Goal: Answer question/provide support: Answer question/provide support

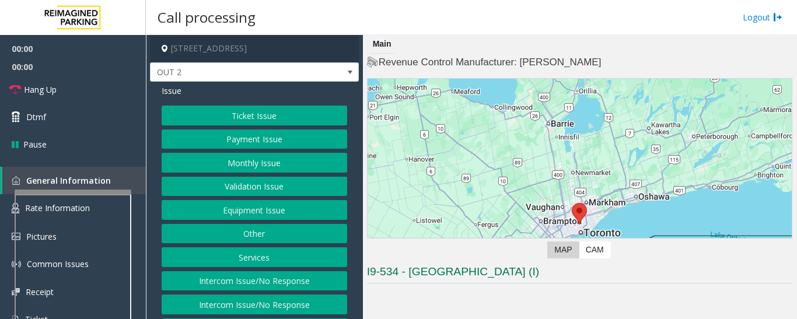
scroll to position [233, 0]
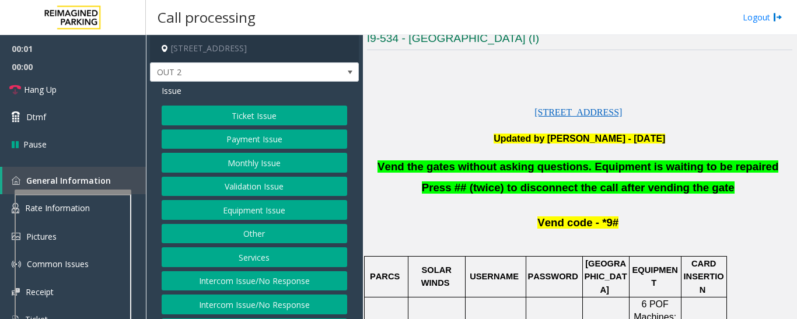
click at [237, 218] on button "Equipment Issue" at bounding box center [254, 210] width 185 height 20
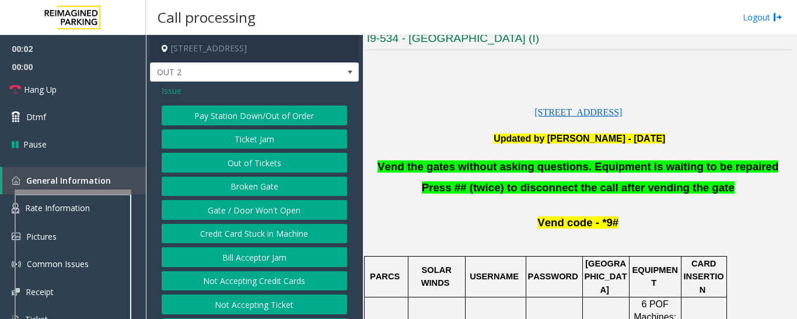
click at [240, 213] on button "Gate / Door Won't Open" at bounding box center [254, 210] width 185 height 20
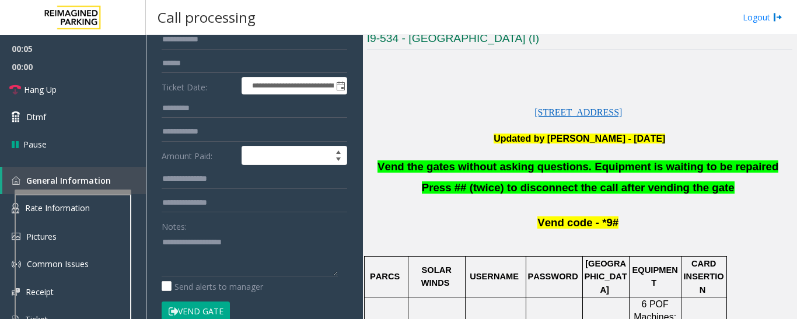
scroll to position [175, 0]
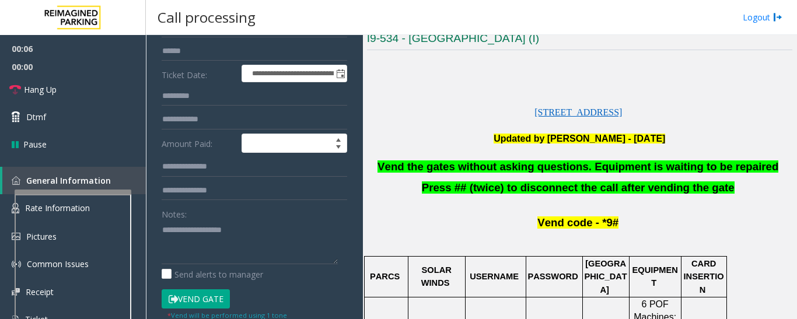
click at [524, 164] on span "Vend the gates without asking questions. Equipment is waiting to be repaired" at bounding box center [577, 166] width 401 height 12
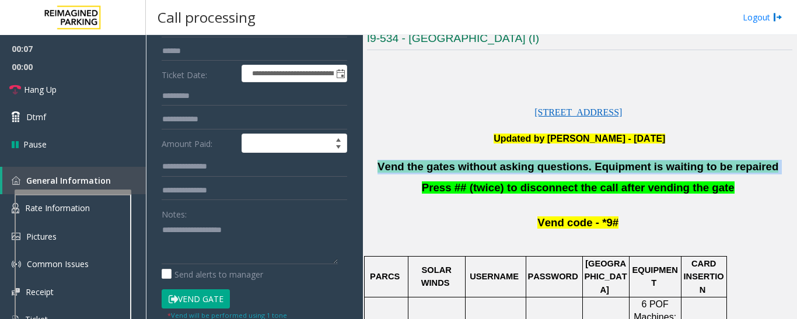
click at [524, 164] on span "Vend the gates without asking questions. Equipment is waiting to be repaired" at bounding box center [577, 166] width 401 height 12
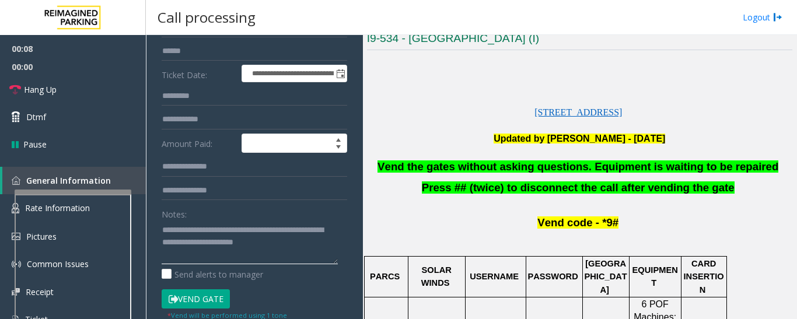
click at [304, 246] on textarea at bounding box center [250, 242] width 176 height 44
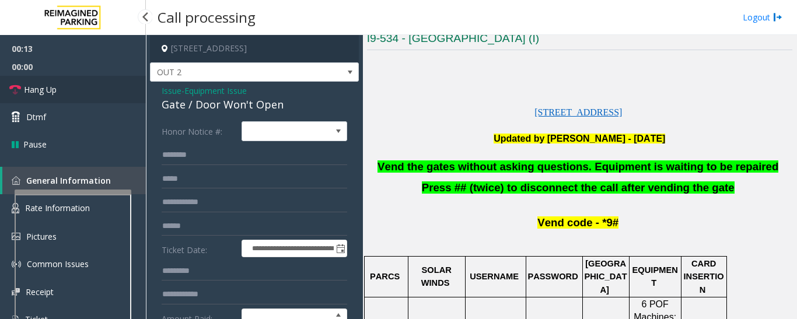
type textarea "**********"
click at [28, 83] on link "Hang Up" at bounding box center [73, 89] width 146 height 27
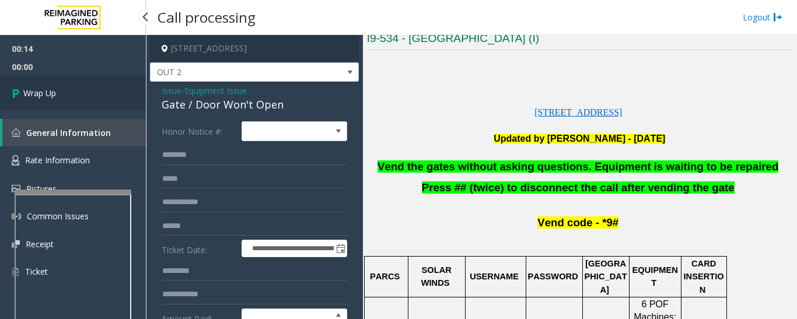
click at [2, 91] on link "Wrap Up" at bounding box center [73, 93] width 146 height 34
